Goal: Information Seeking & Learning: Learn about a topic

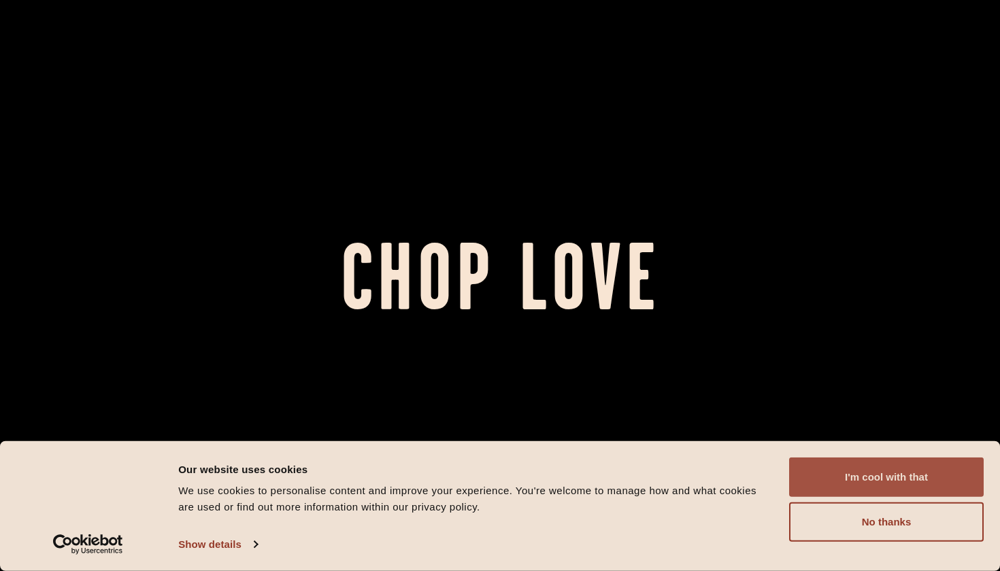
click at [848, 467] on button "I'm cool with that" at bounding box center [886, 477] width 195 height 39
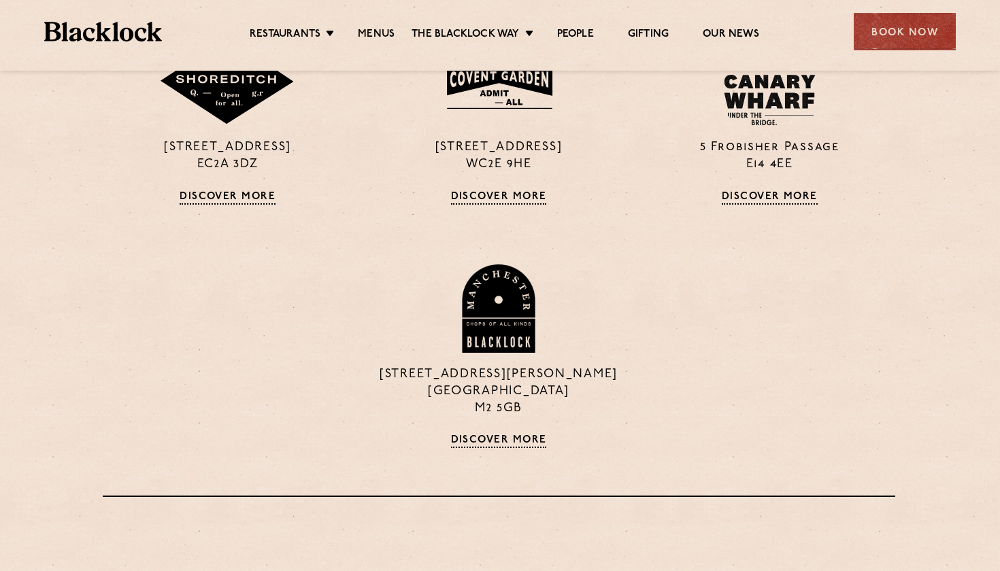
scroll to position [1310, 1]
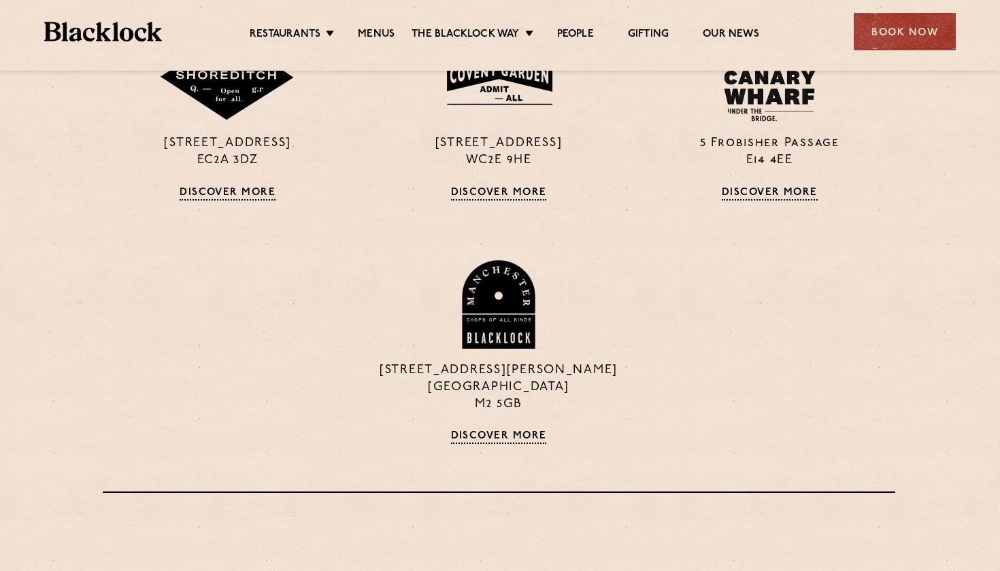
click at [495, 447] on div "24 Great Windmill Street W1D 7LG Discover More 4 St. Philip's Place Birmingham …" at bounding box center [499, 112] width 813 height 761
click at [500, 440] on link "Discover More" at bounding box center [499, 438] width 96 height 14
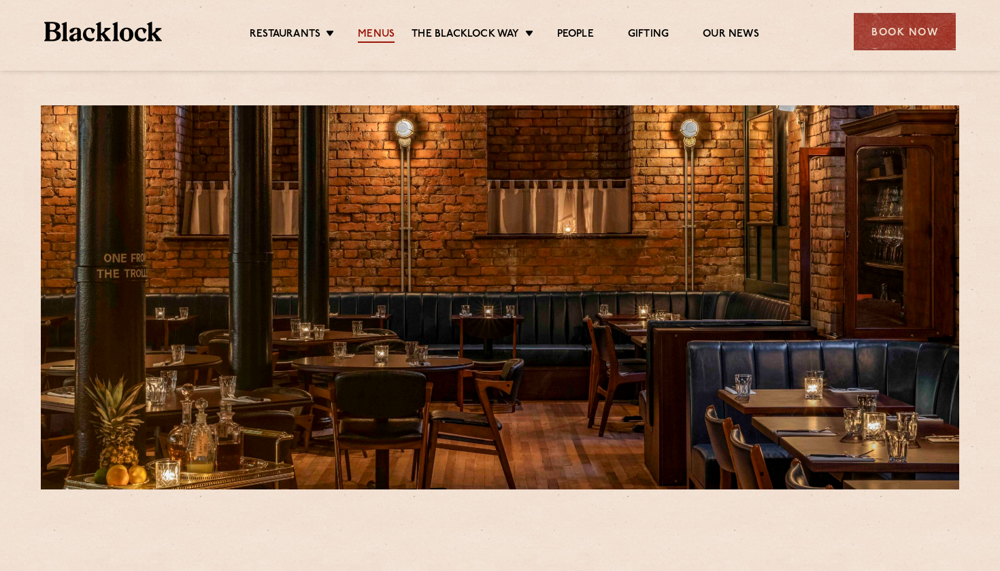
click at [372, 33] on link "Menus" at bounding box center [376, 35] width 37 height 15
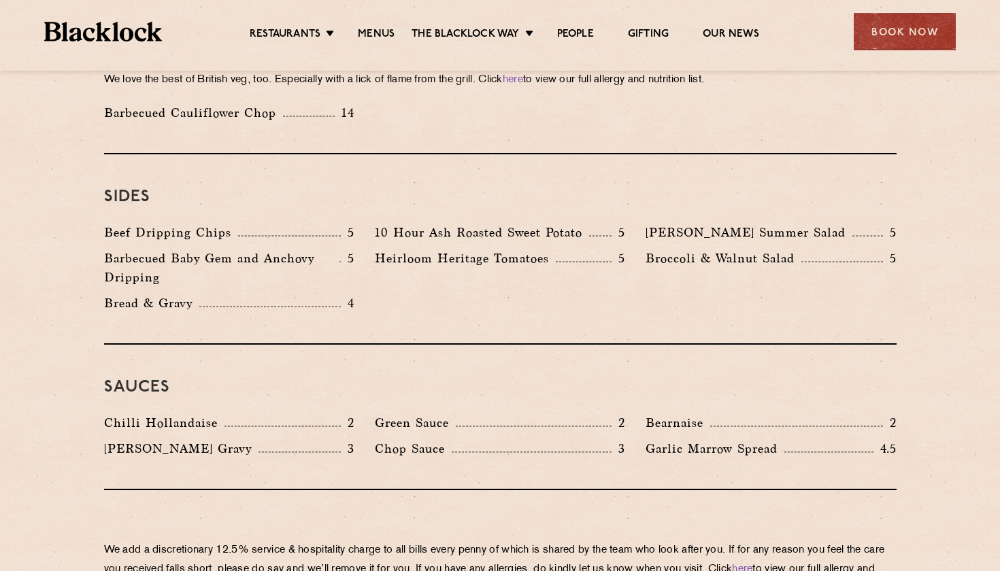
scroll to position [2005, 0]
click at [498, 223] on p "10 Hour Ash Roasted Sweet Potato" at bounding box center [482, 232] width 214 height 19
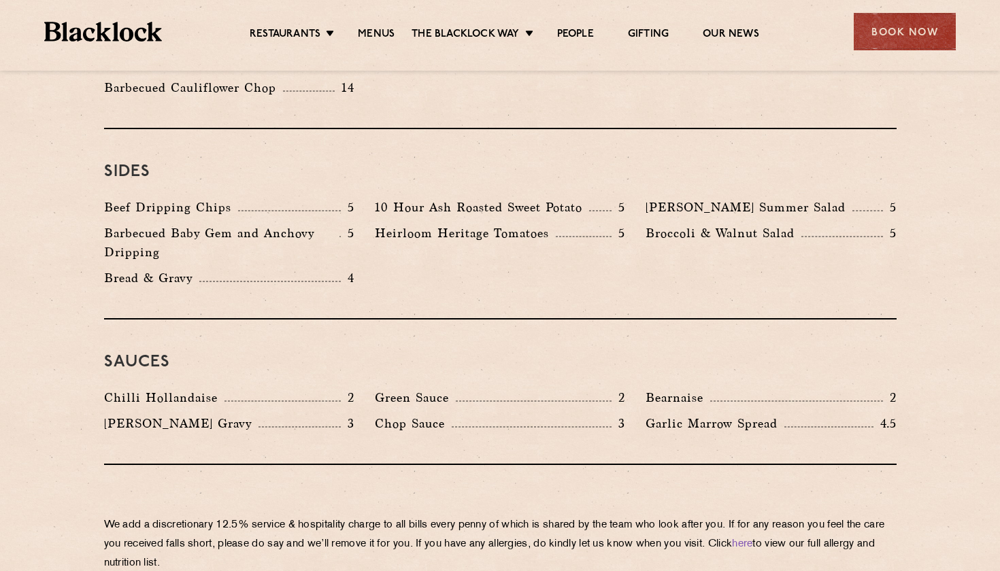
scroll to position [2030, 0]
